Goal: Task Accomplishment & Management: Use online tool/utility

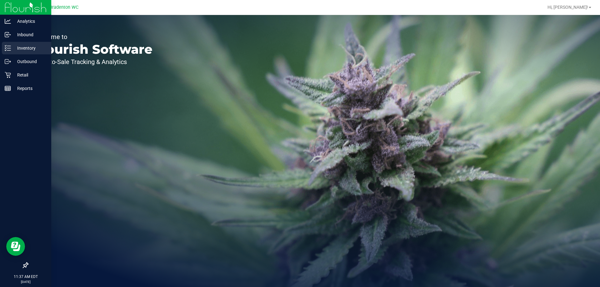
click at [32, 49] on p "Inventory" at bounding box center [29, 47] width 37 height 7
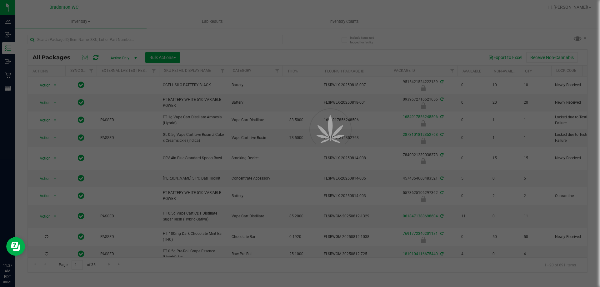
click at [111, 40] on div at bounding box center [300, 143] width 600 height 287
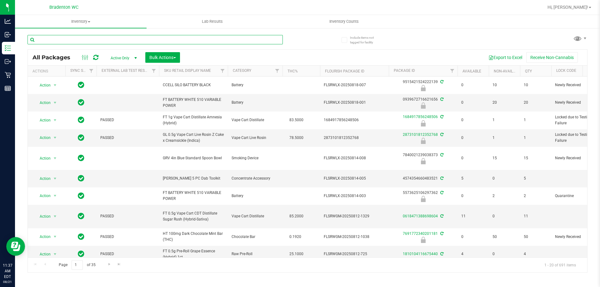
drag, startPoint x: 113, startPoint y: 38, endPoint x: 117, endPoint y: 34, distance: 5.7
click at [114, 37] on input "text" at bounding box center [154, 39] width 255 height 9
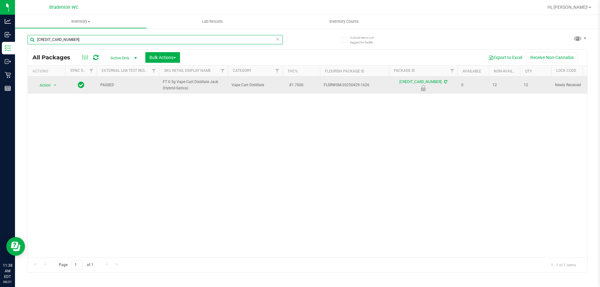
type input "[CREDIT_CARD_NUMBER]"
click at [37, 89] on span "Action" at bounding box center [42, 85] width 17 height 9
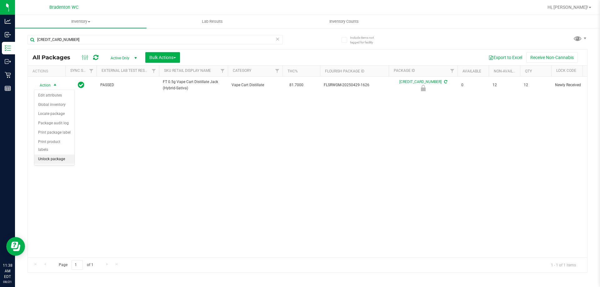
click at [41, 155] on li "Unlock package" at bounding box center [54, 159] width 40 height 9
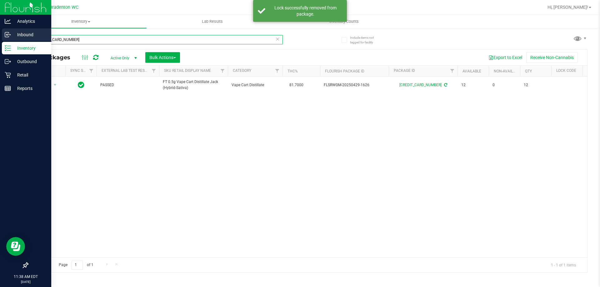
drag, startPoint x: 95, startPoint y: 38, endPoint x: 0, endPoint y: 27, distance: 95.3
click at [0, 30] on div "Analytics Inbound Inventory Outbound Retail Reports 11:38 AM EDT [DATE] 08/21 B…" at bounding box center [300, 143] width 600 height 287
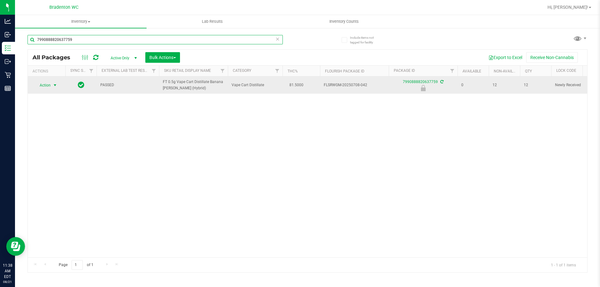
type input "7990888820637759"
click at [39, 83] on span "Action" at bounding box center [42, 85] width 17 height 9
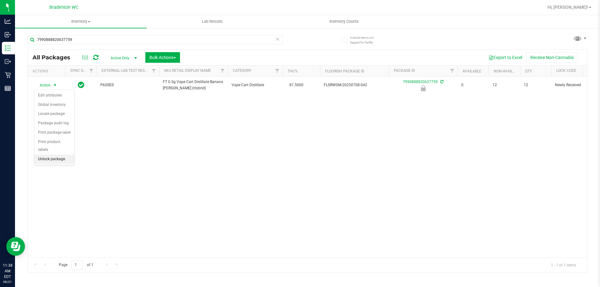
click at [42, 155] on li "Unlock package" at bounding box center [54, 159] width 40 height 9
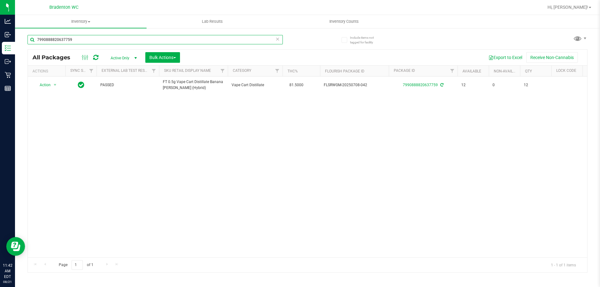
click at [82, 39] on input "7990888820637759" at bounding box center [154, 39] width 255 height 9
type input "7"
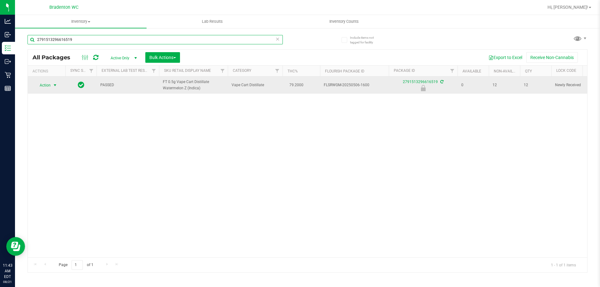
type input "2791513296616519"
click at [50, 86] on span "Action" at bounding box center [42, 85] width 17 height 9
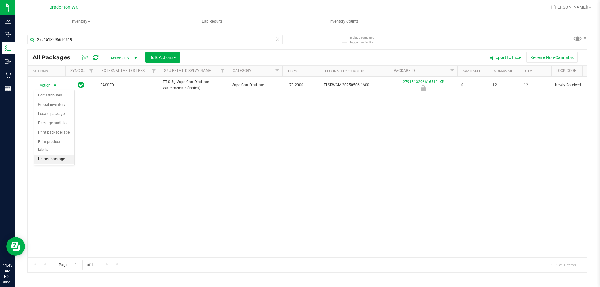
click at [57, 155] on li "Unlock package" at bounding box center [54, 159] width 40 height 9
